Goal: Task Accomplishment & Management: Manage account settings

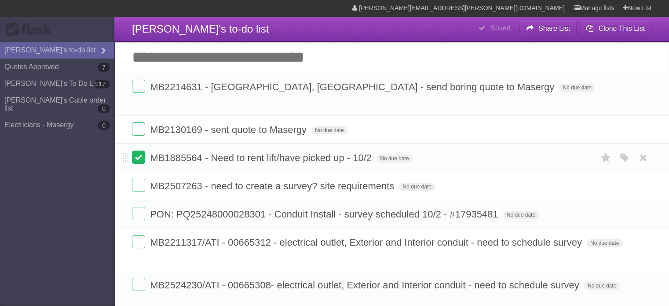
click at [142, 150] on label at bounding box center [138, 156] width 13 height 13
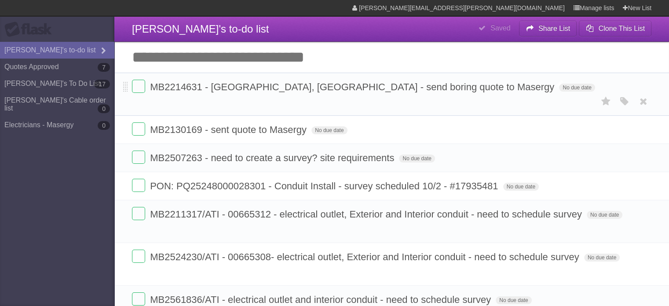
click at [173, 82] on span "MB2214631 - [GEOGRAPHIC_DATA], [GEOGRAPHIC_DATA] - send boring quote to Masergy" at bounding box center [353, 86] width 406 height 11
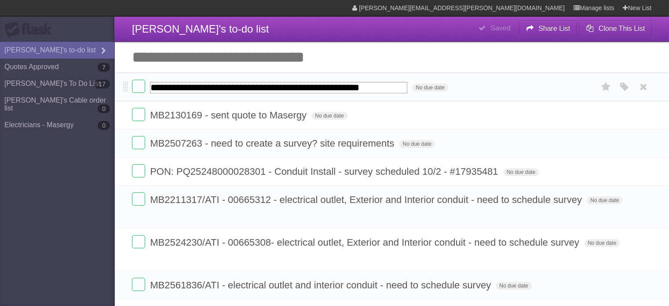
click at [196, 85] on input "**********" at bounding box center [278, 87] width 257 height 11
drag, startPoint x: 203, startPoint y: 85, endPoint x: 151, endPoint y: 91, distance: 52.2
click at [151, 91] on input "**********" at bounding box center [278, 87] width 257 height 11
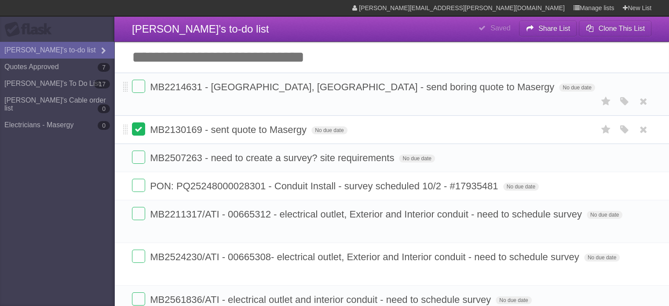
click at [137, 122] on label at bounding box center [138, 128] width 13 height 13
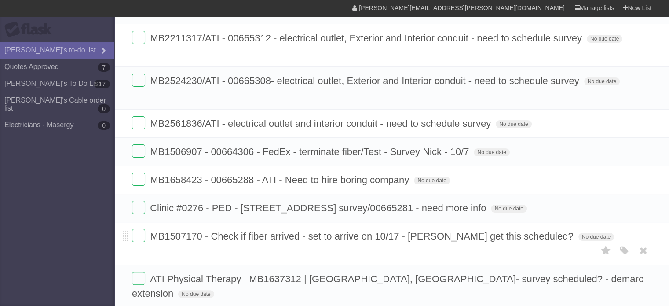
scroll to position [176, 0]
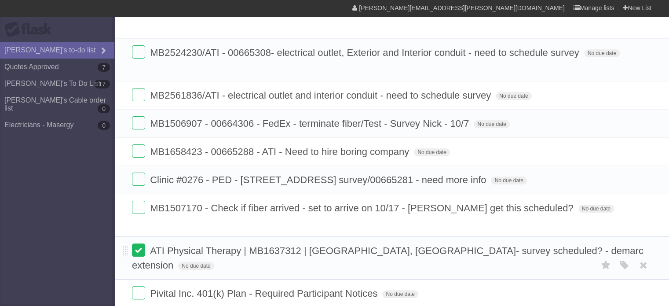
click at [142, 243] on label at bounding box center [138, 249] width 13 height 13
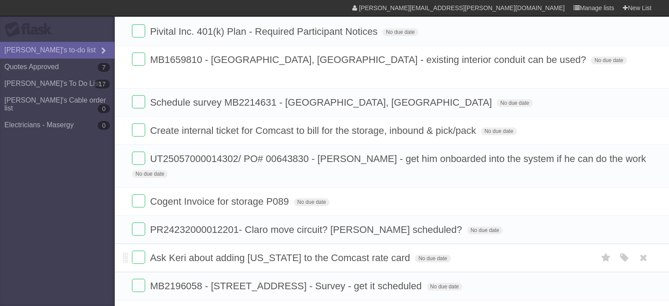
scroll to position [396, 0]
click at [141, 193] on label at bounding box center [138, 199] width 13 height 13
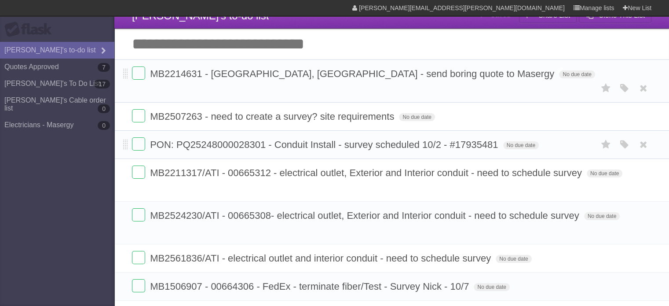
scroll to position [0, 0]
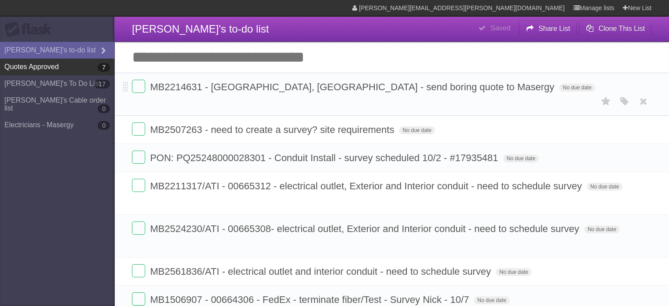
click at [62, 68] on link "Quotes Approved 7" at bounding box center [57, 66] width 114 height 17
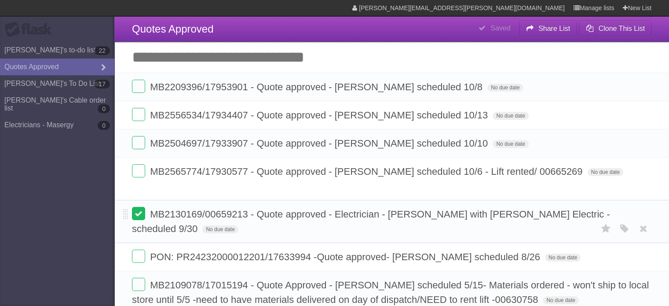
click at [140, 207] on label at bounding box center [138, 213] width 13 height 13
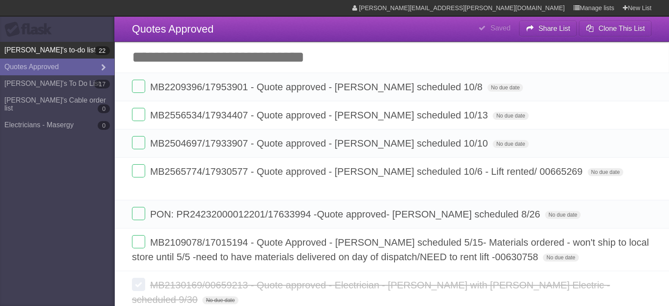
click at [65, 53] on link "[PERSON_NAME]'s to-do list 22" at bounding box center [57, 50] width 114 height 17
